Goal: Task Accomplishment & Management: Manage account settings

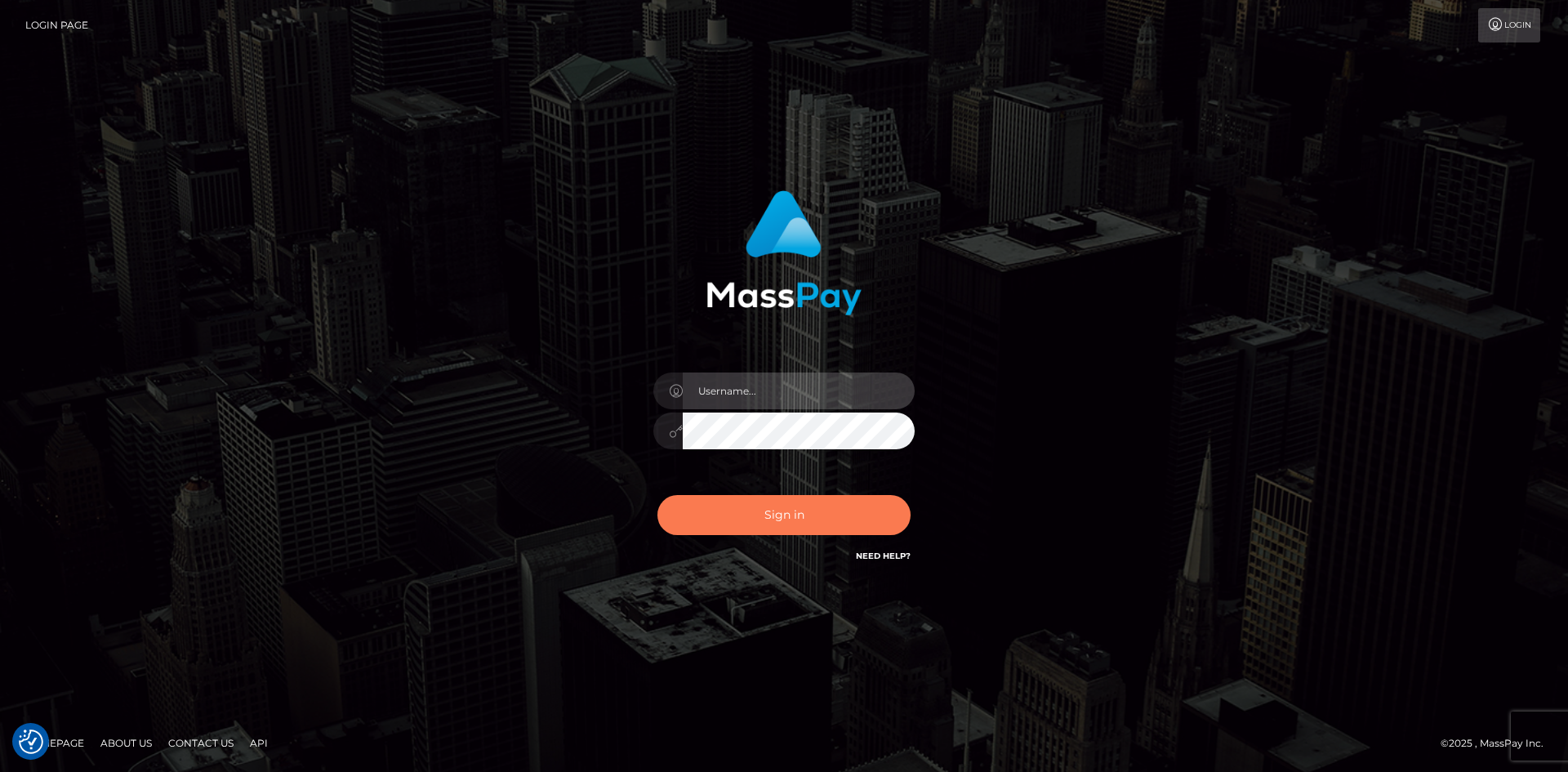
type input "Christine.vip"
drag, startPoint x: 767, startPoint y: 514, endPoint x: 843, endPoint y: 481, distance: 82.9
click at [767, 514] on button "Sign in" at bounding box center [784, 515] width 253 height 40
drag, startPoint x: 743, startPoint y: 391, endPoint x: 762, endPoint y: 391, distance: 19.0
click at [762, 391] on input "Christine.vip" at bounding box center [799, 390] width 232 height 36
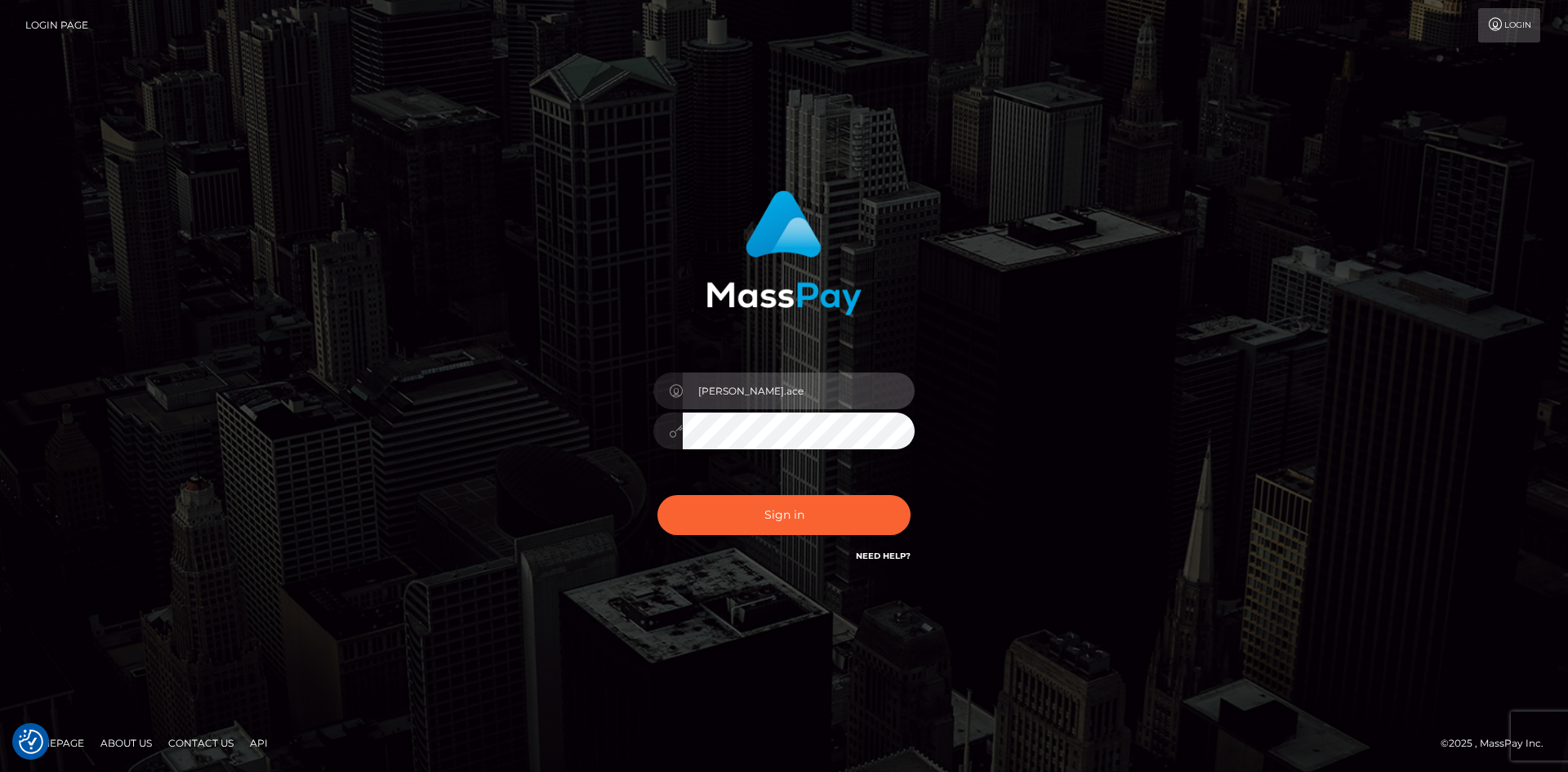
type input "Christine.ace"
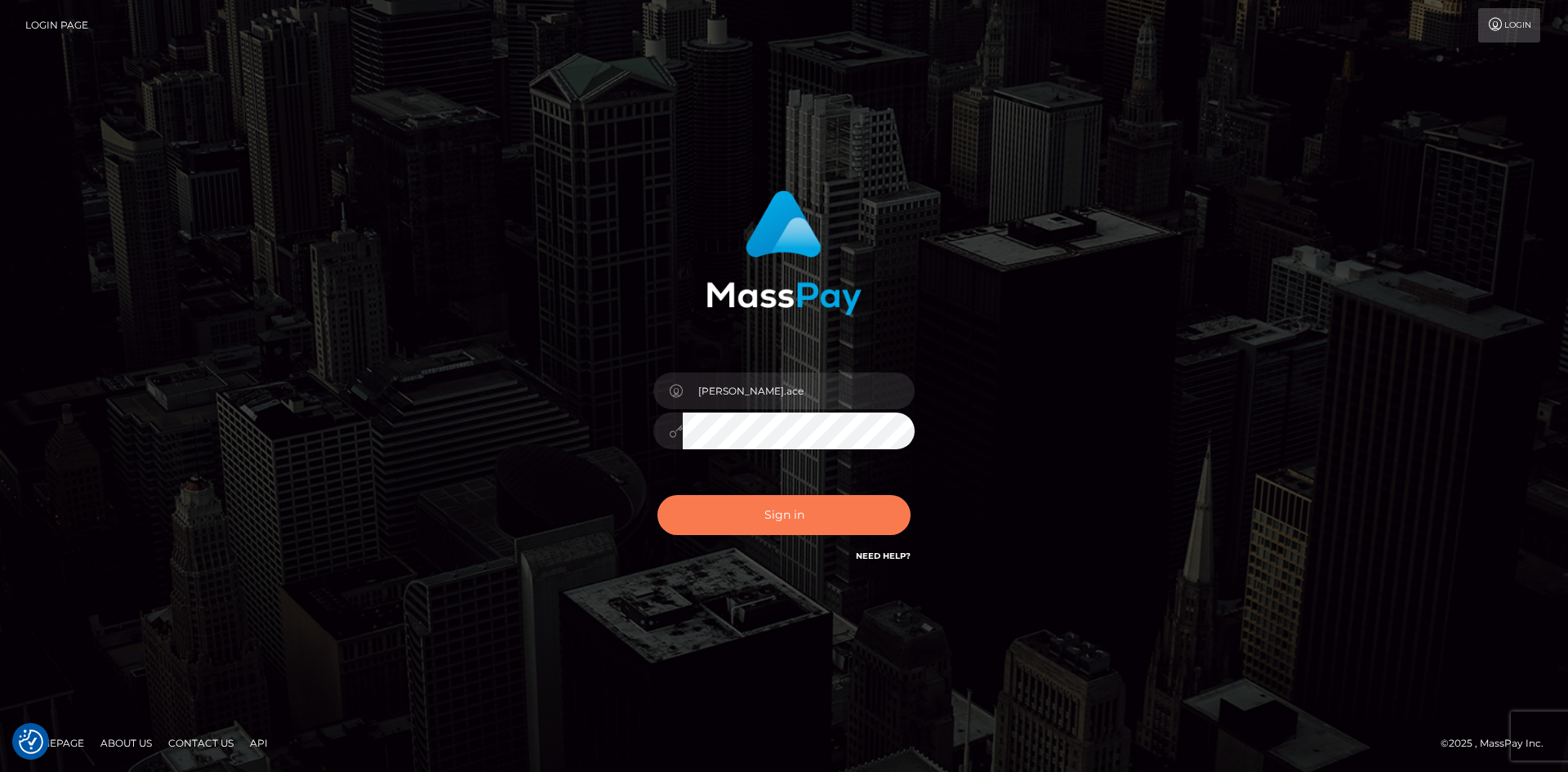
click at [777, 516] on button "Sign in" at bounding box center [784, 515] width 253 height 40
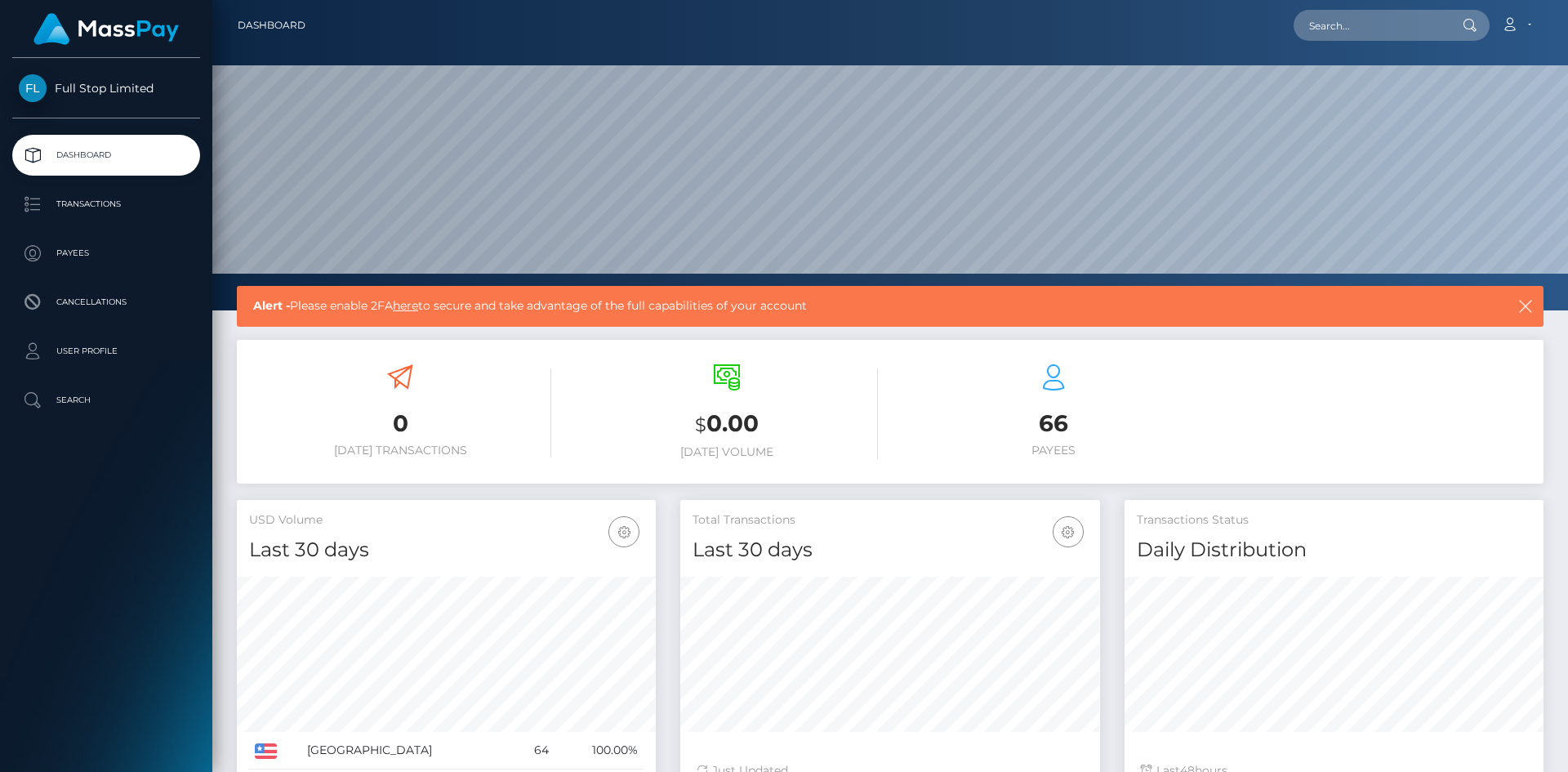
scroll to position [290, 420]
click at [66, 566] on div "Full Stop Limited Dashboard Transactions Payees Cancellations User Profile" at bounding box center [106, 413] width 212 height 710
